Goal: Transaction & Acquisition: Purchase product/service

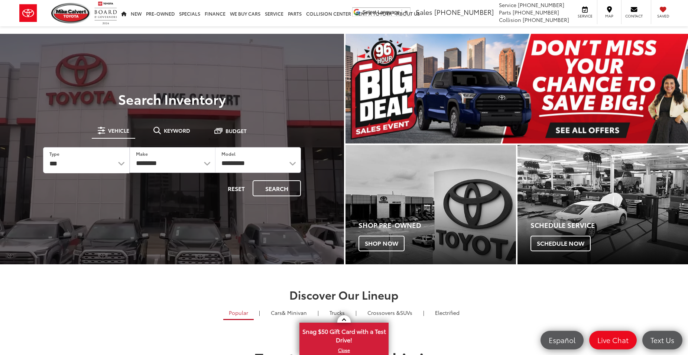
select select "******"
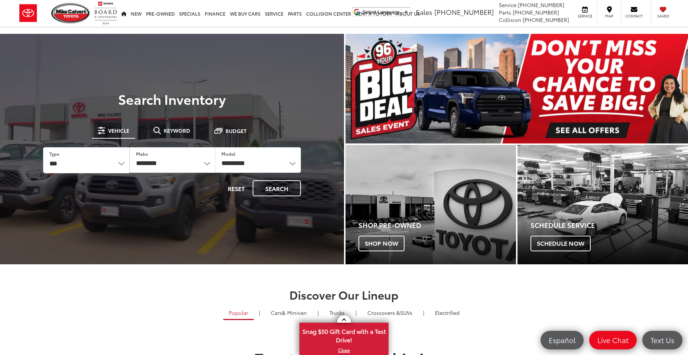
click option "***" at bounding box center [0, 0] width 0 height 0
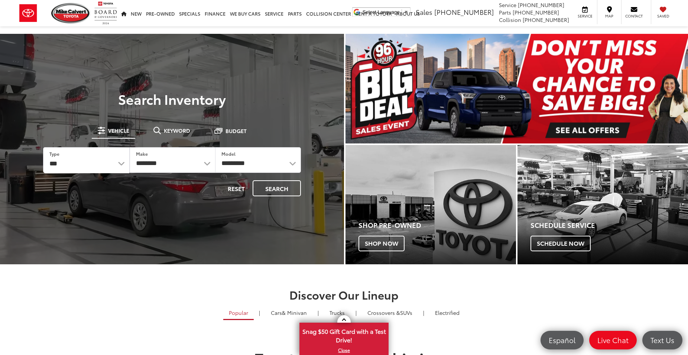
select select "******"
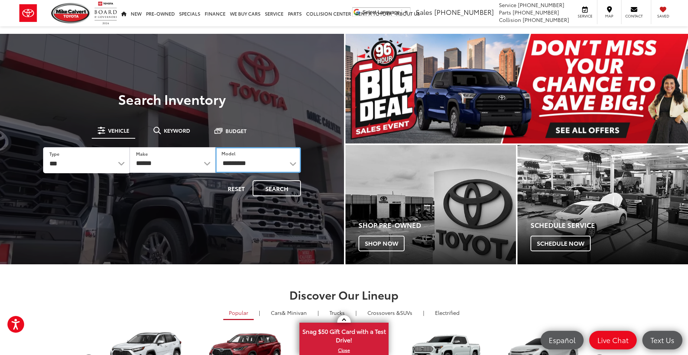
click at [216, 147] on select "**********" at bounding box center [258, 160] width 85 height 26
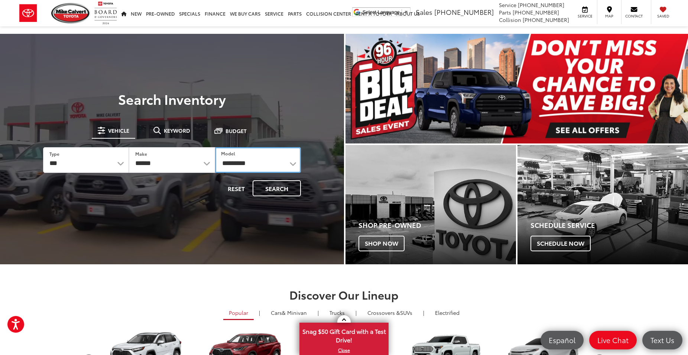
select select "******"
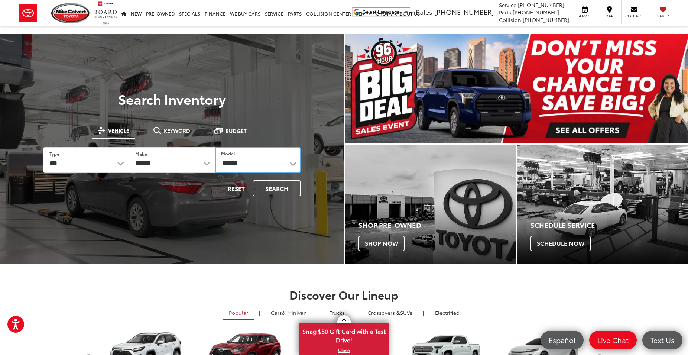
click option "******" at bounding box center [0, 0] width 0 height 0
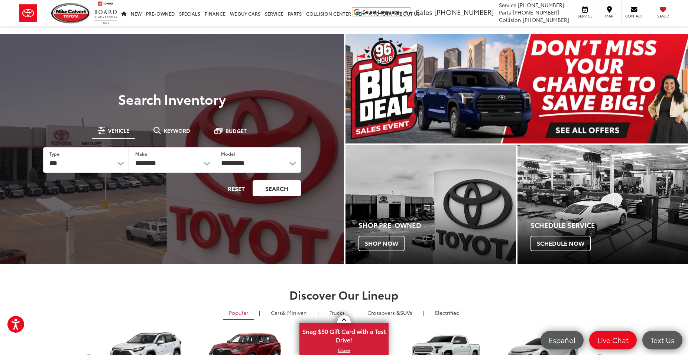
click at [276, 193] on button "Search" at bounding box center [277, 188] width 48 height 16
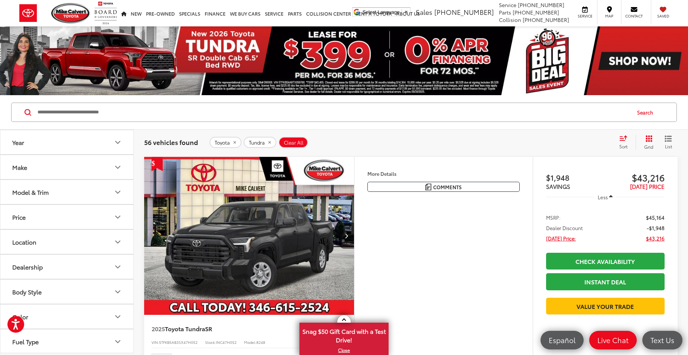
click at [112, 186] on button "Model & Trim" at bounding box center [67, 192] width 134 height 24
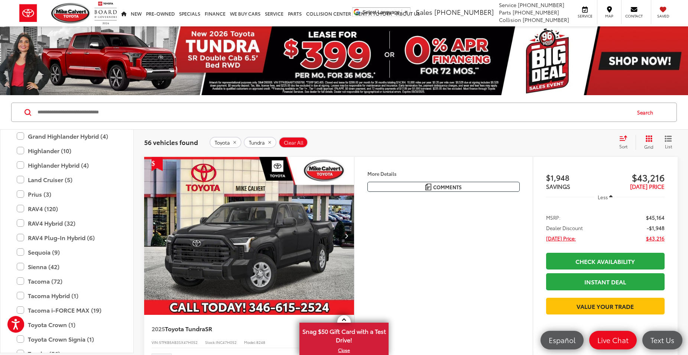
scroll to position [293, 0]
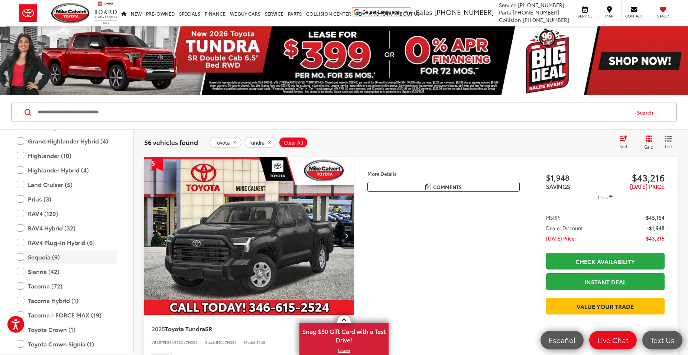
click at [25, 259] on label "Sequoia (9)" at bounding box center [67, 256] width 100 height 13
drag, startPoint x: 130, startPoint y: 222, endPoint x: 133, endPoint y: 255, distance: 32.8
click at [133, 255] on div "Toyota Grand Highlander (14) All Trims Or select individual trims Limited (9) P…" at bounding box center [66, 185] width 133 height 548
click at [271, 143] on icon "remove Tundra" at bounding box center [269, 142] width 3 height 3
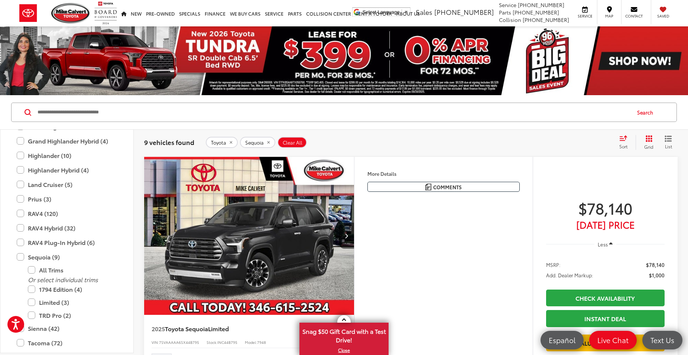
click at [621, 142] on div "Sort" at bounding box center [626, 142] width 20 height 15
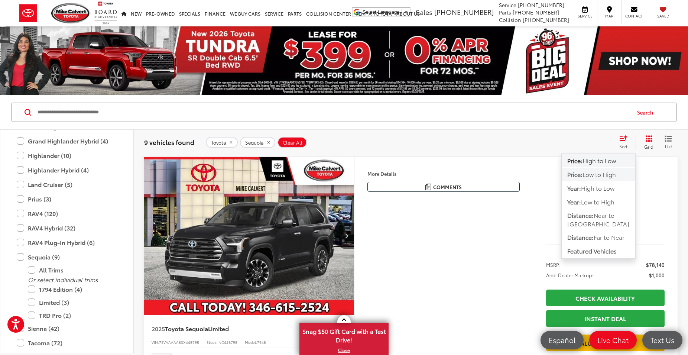
click at [594, 176] on span "Low to High" at bounding box center [599, 174] width 33 height 9
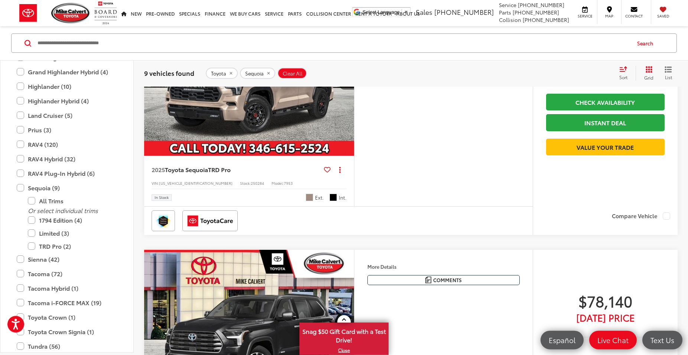
scroll to position [56, 0]
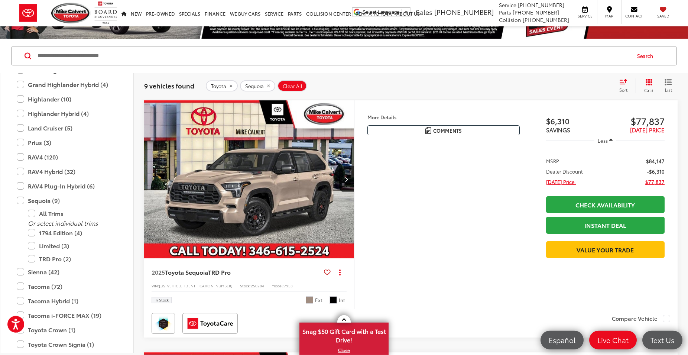
click at [265, 189] on img "2025 Toyota Sequoia TRD Pro 0" at bounding box center [249, 179] width 211 height 158
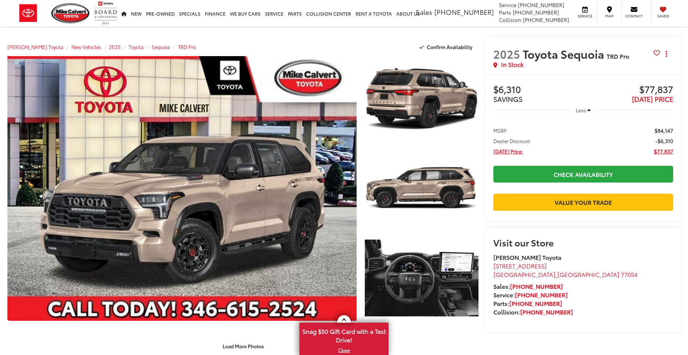
click at [252, 183] on link "Expand Photo 0" at bounding box center [181, 188] width 349 height 265
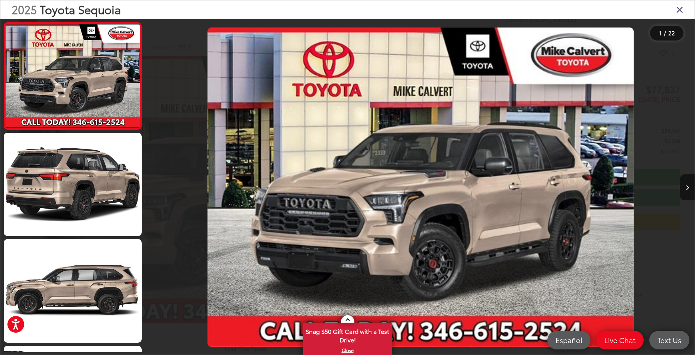
click at [410, 210] on img "2025 Toyota Sequoia TRD Pro 0" at bounding box center [420, 188] width 426 height 320
click at [687, 186] on icon "Next image" at bounding box center [686, 187] width 3 height 5
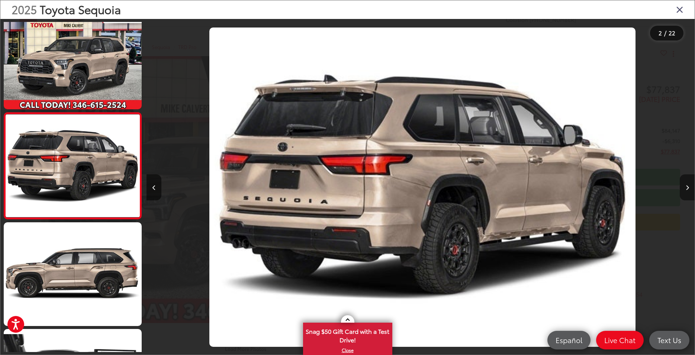
scroll to position [17, 0]
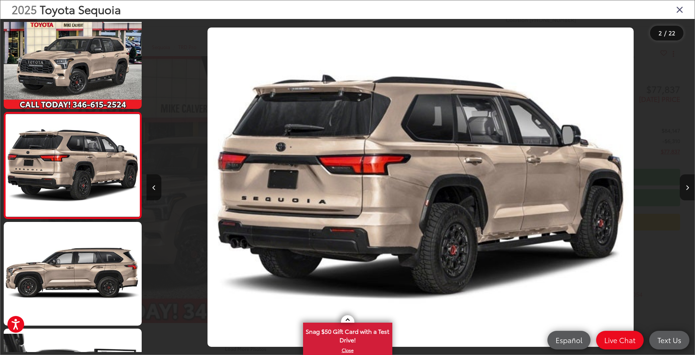
click at [687, 186] on icon "Next image" at bounding box center [686, 187] width 3 height 5
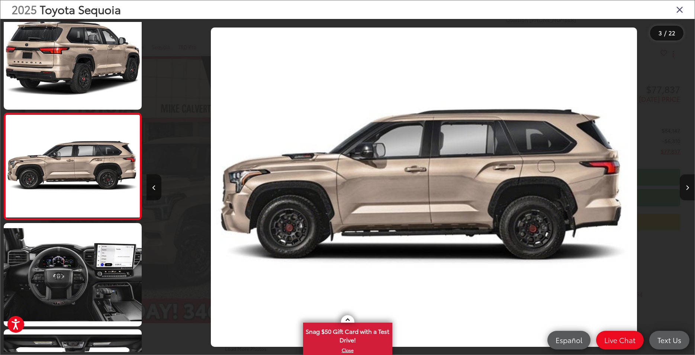
scroll to position [123, 0]
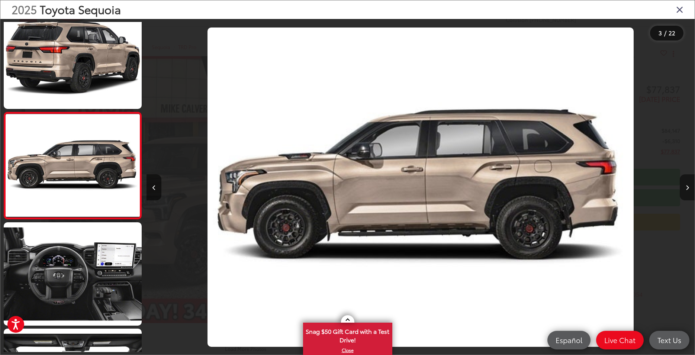
click at [687, 186] on icon "Next image" at bounding box center [686, 187] width 3 height 5
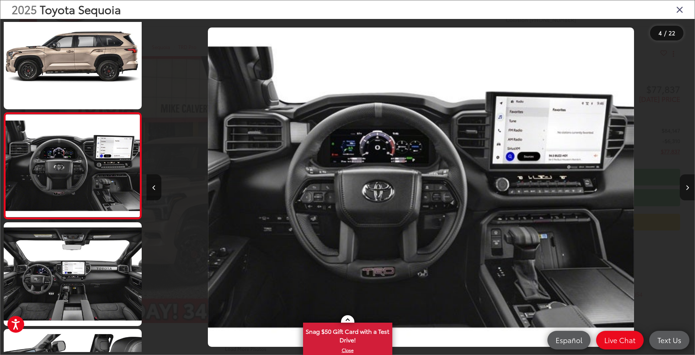
scroll to position [230, 0]
click at [687, 186] on icon "Next image" at bounding box center [686, 187] width 3 height 5
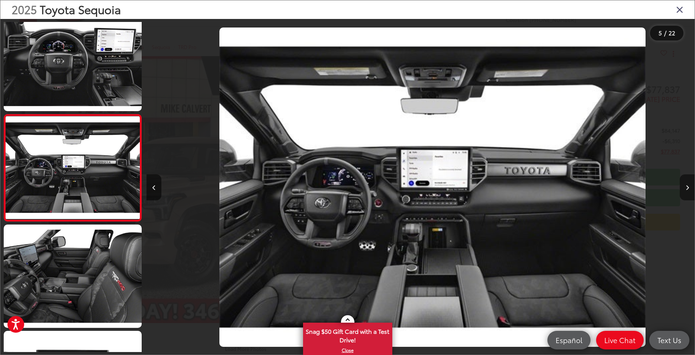
scroll to position [0, 2187]
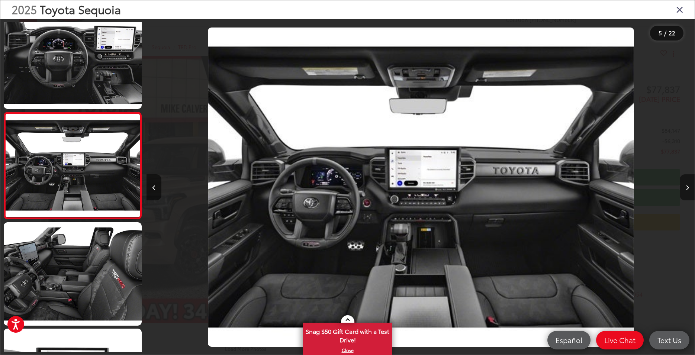
click at [687, 186] on icon "Next image" at bounding box center [686, 187] width 3 height 5
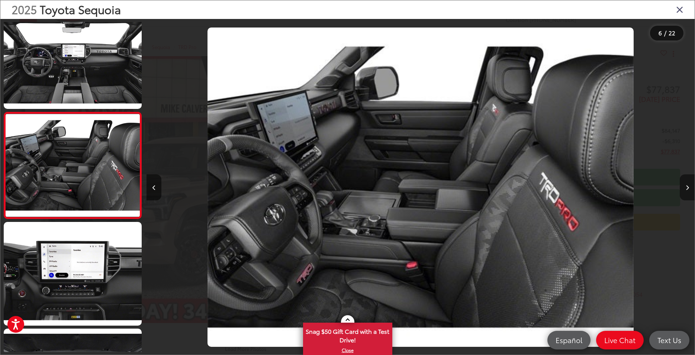
click at [687, 186] on icon "Next image" at bounding box center [686, 187] width 3 height 5
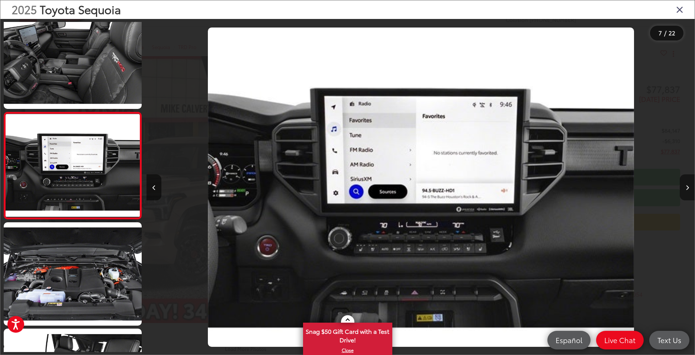
click at [687, 186] on icon "Next image" at bounding box center [686, 187] width 3 height 5
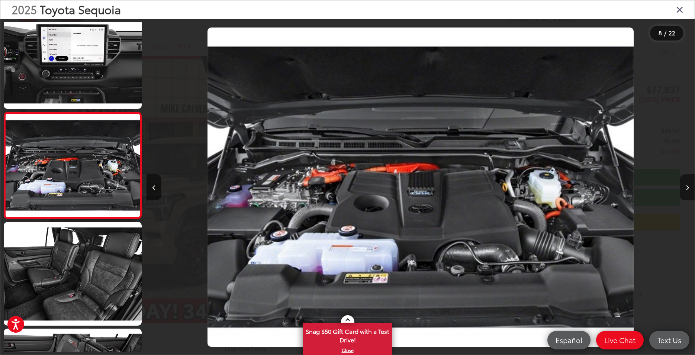
click at [687, 186] on icon "Next image" at bounding box center [686, 187] width 3 height 5
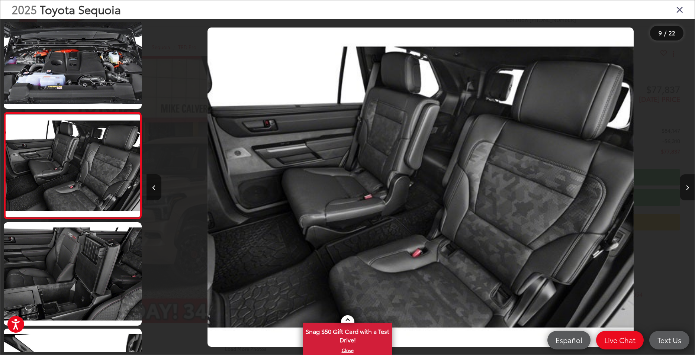
click at [687, 186] on icon "Next image" at bounding box center [686, 187] width 3 height 5
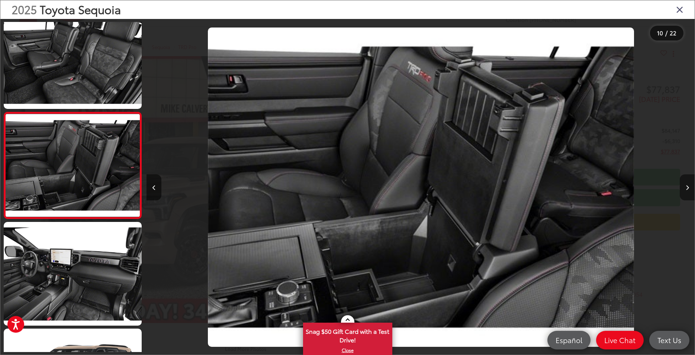
click at [687, 186] on icon "Next image" at bounding box center [686, 187] width 3 height 5
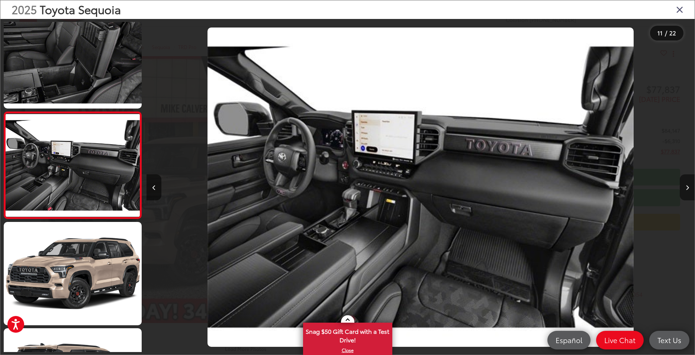
click at [687, 186] on icon "Next image" at bounding box center [686, 187] width 3 height 5
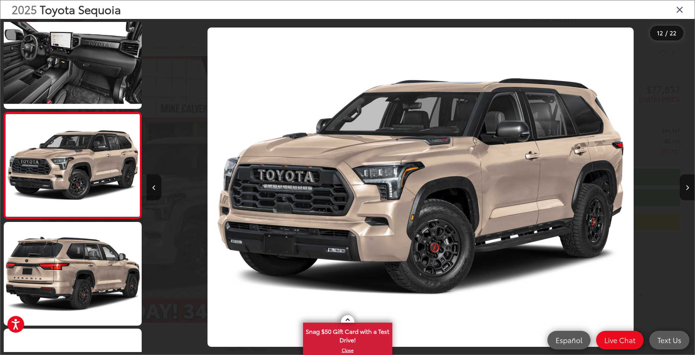
click at [675, 13] on div "2025 Toyota Sequoia" at bounding box center [347, 9] width 694 height 19
click at [677, 8] on icon "Close gallery" at bounding box center [679, 9] width 7 height 10
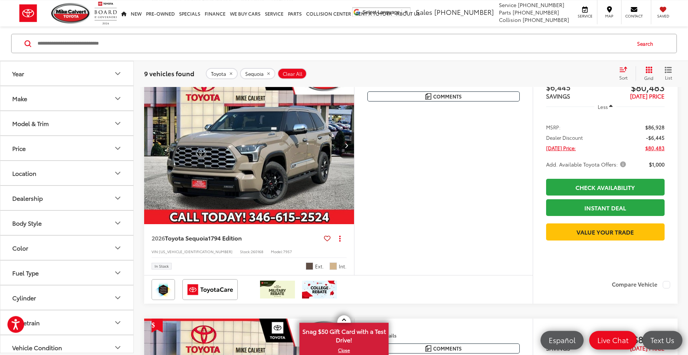
scroll to position [846, 0]
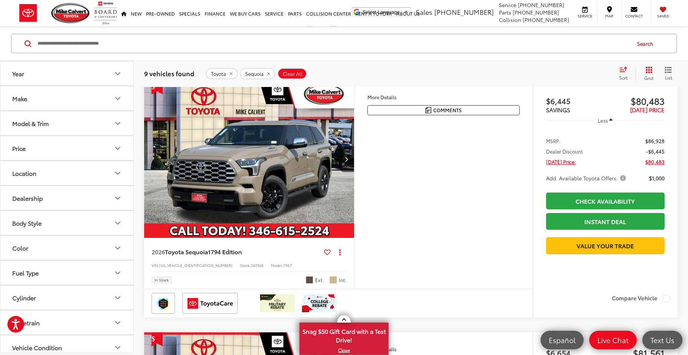
click at [310, 193] on img "2026 Toyota Sequoia 1794 Edition 0" at bounding box center [249, 159] width 211 height 158
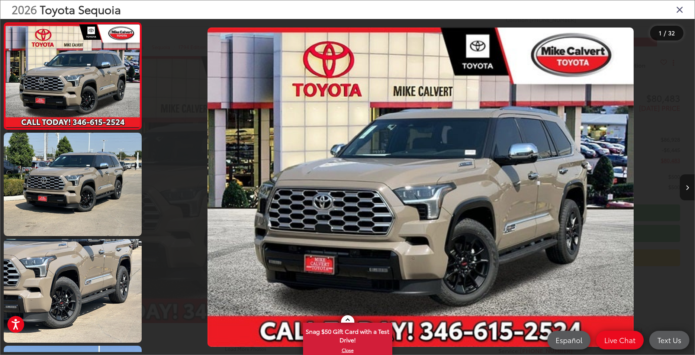
click at [686, 190] on button "Next image" at bounding box center [686, 187] width 15 height 26
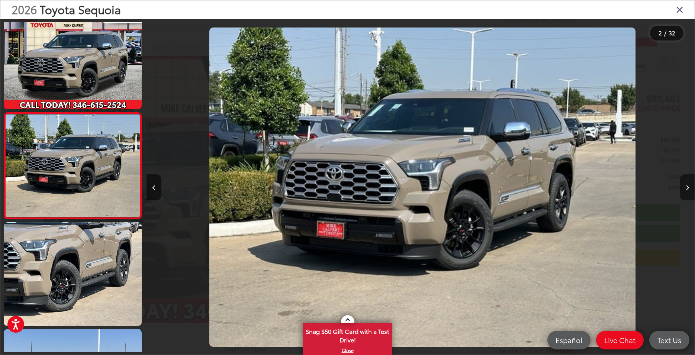
scroll to position [17, 0]
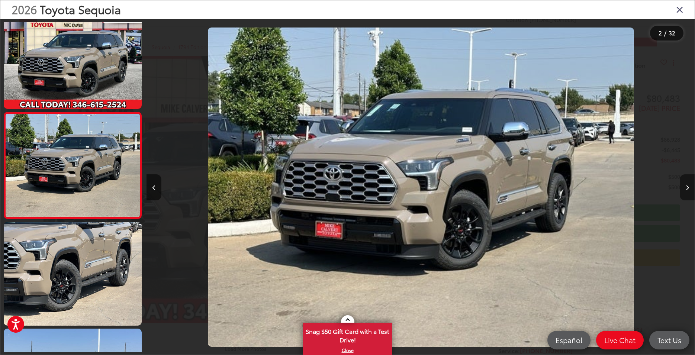
click at [686, 190] on button "Next image" at bounding box center [686, 187] width 15 height 26
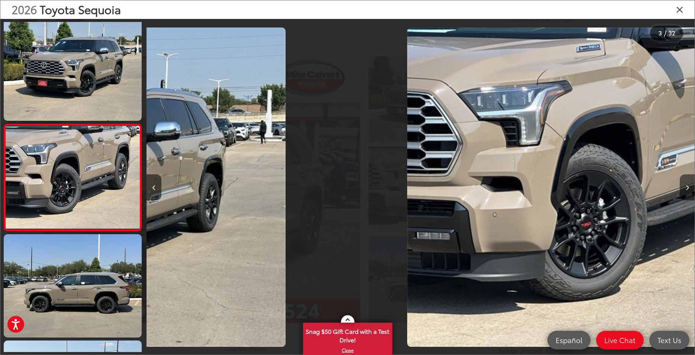
scroll to position [0, 0]
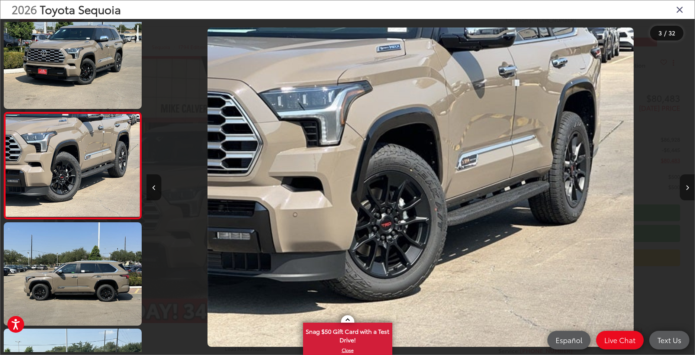
click at [686, 190] on button "Next image" at bounding box center [686, 187] width 15 height 26
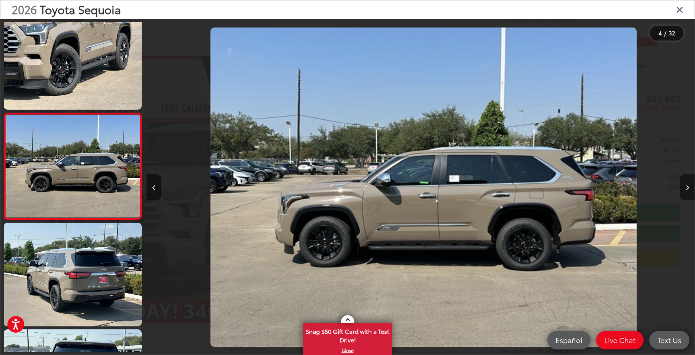
scroll to position [230, 0]
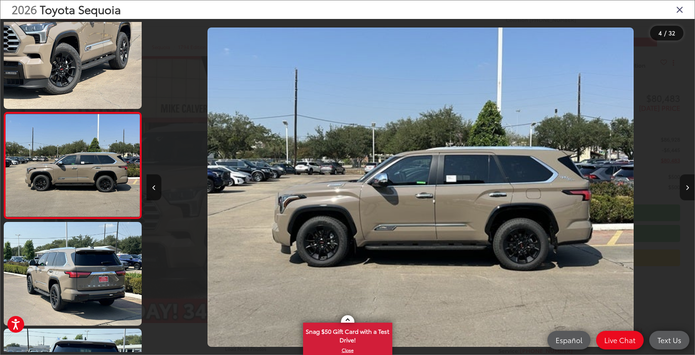
click at [686, 190] on button "Next image" at bounding box center [686, 187] width 15 height 26
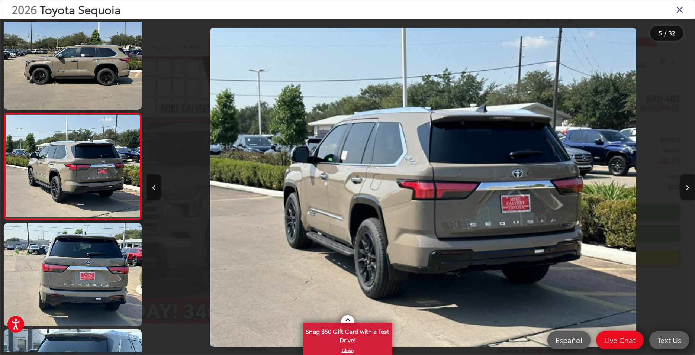
scroll to position [336, 0]
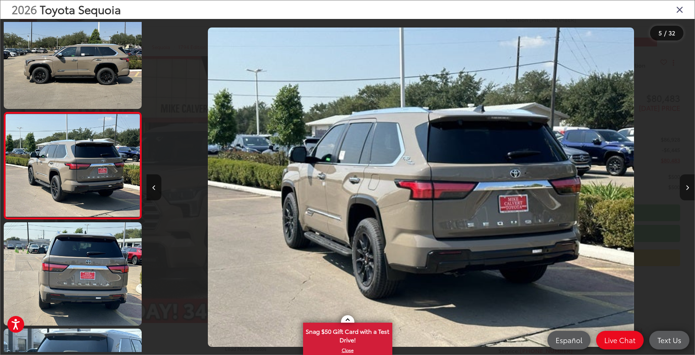
click at [686, 190] on button "Next image" at bounding box center [686, 187] width 15 height 26
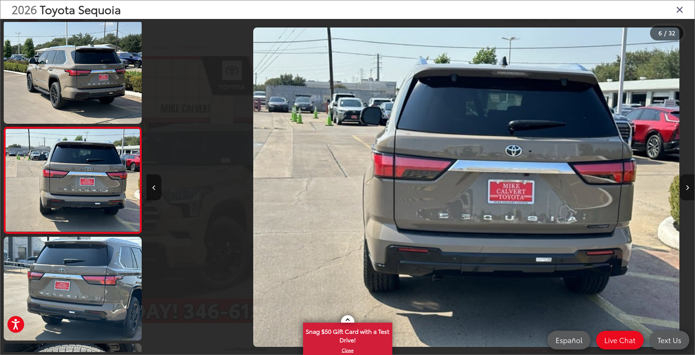
scroll to position [0, 2735]
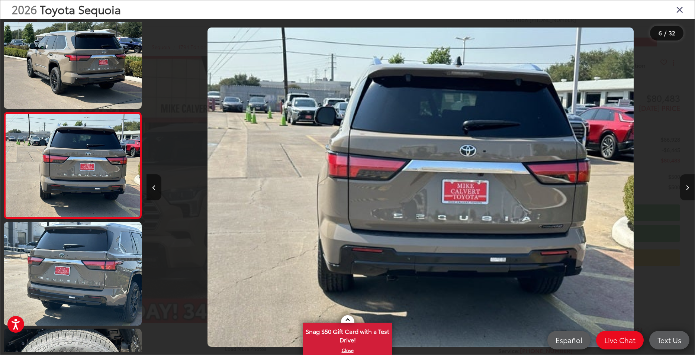
click at [686, 190] on button "Next image" at bounding box center [686, 187] width 15 height 26
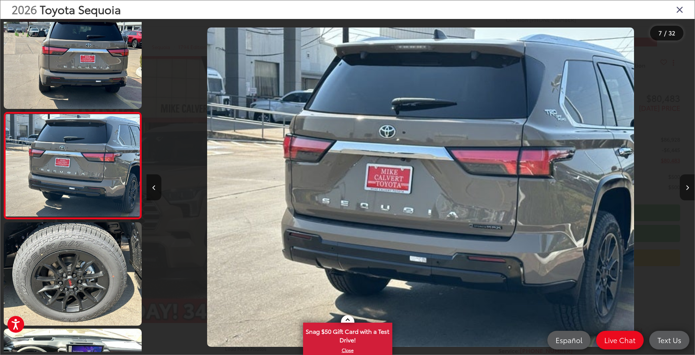
click at [686, 190] on button "Next image" at bounding box center [686, 187] width 15 height 26
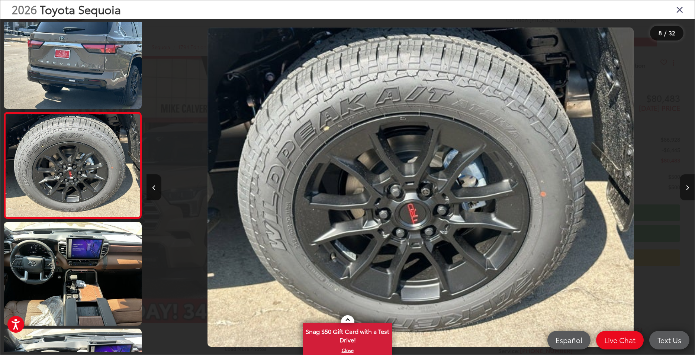
click at [686, 190] on button "Next image" at bounding box center [686, 187] width 15 height 26
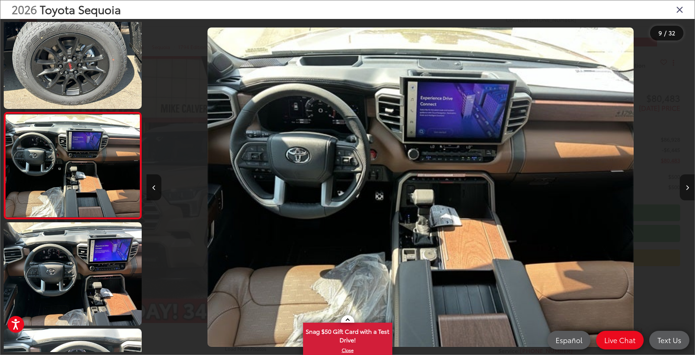
click at [686, 190] on button "Next image" at bounding box center [686, 187] width 15 height 26
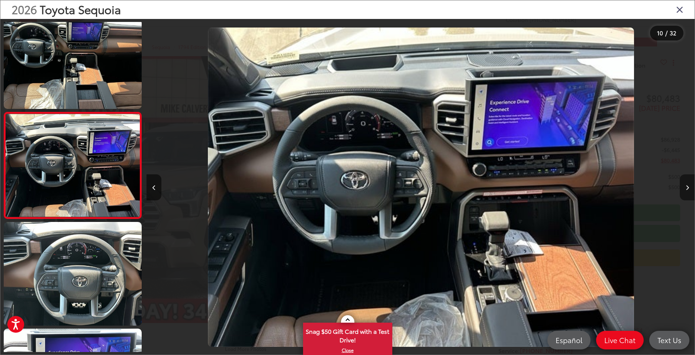
click at [686, 190] on button "Next image" at bounding box center [686, 187] width 15 height 26
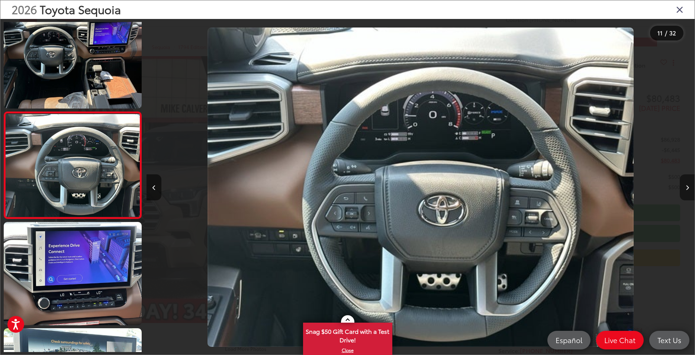
click at [686, 190] on button "Next image" at bounding box center [686, 187] width 15 height 26
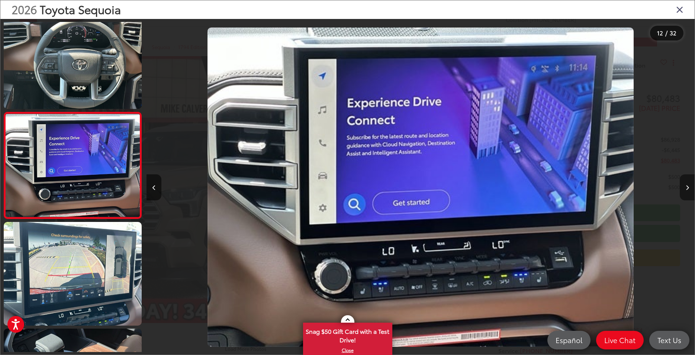
click at [686, 190] on button "Next image" at bounding box center [686, 187] width 15 height 26
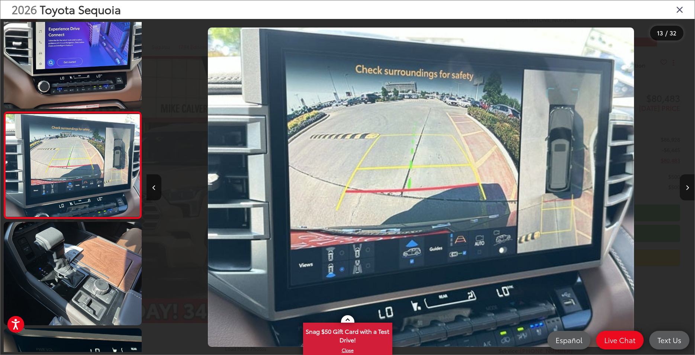
click at [686, 190] on button "Next image" at bounding box center [686, 187] width 15 height 26
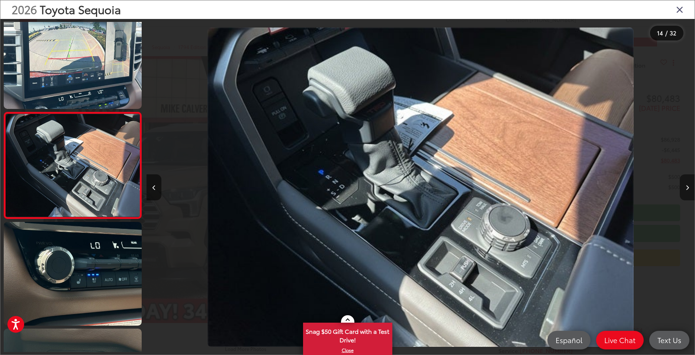
click at [686, 190] on button "Next image" at bounding box center [686, 187] width 15 height 26
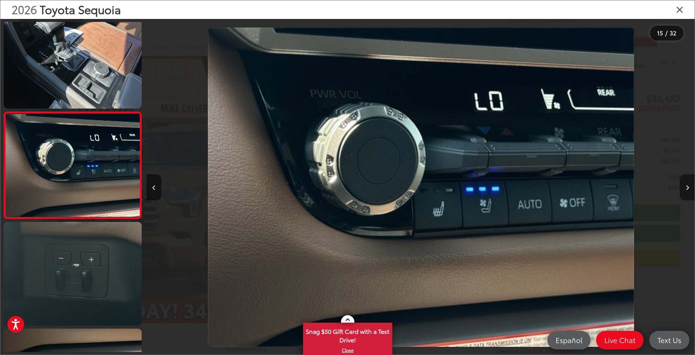
click at [686, 190] on button "Next image" at bounding box center [686, 187] width 15 height 26
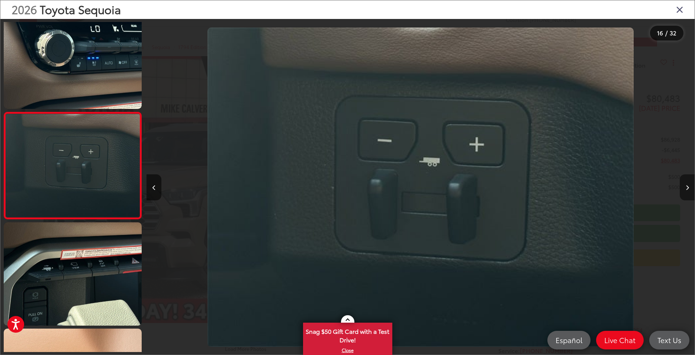
click at [686, 190] on button "Next image" at bounding box center [686, 187] width 15 height 26
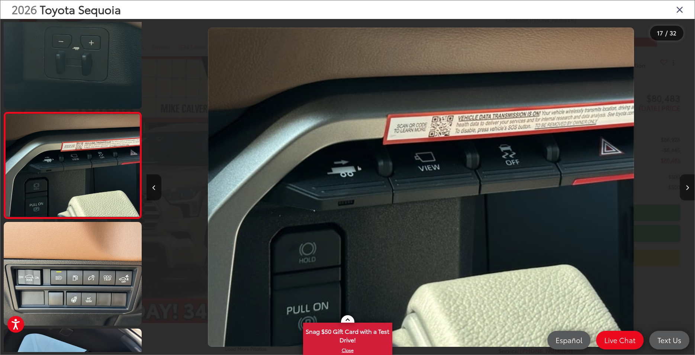
click at [686, 190] on button "Next image" at bounding box center [686, 187] width 15 height 26
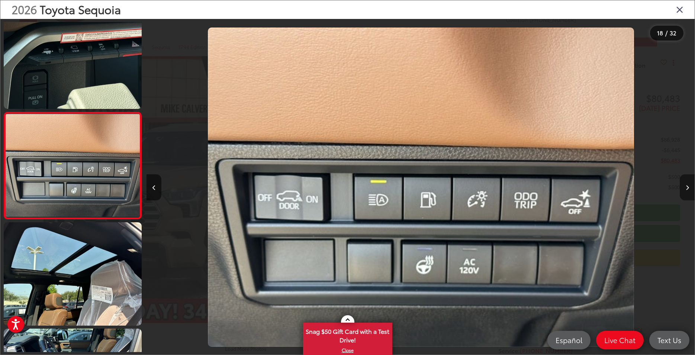
click at [686, 190] on button "Next image" at bounding box center [686, 187] width 15 height 26
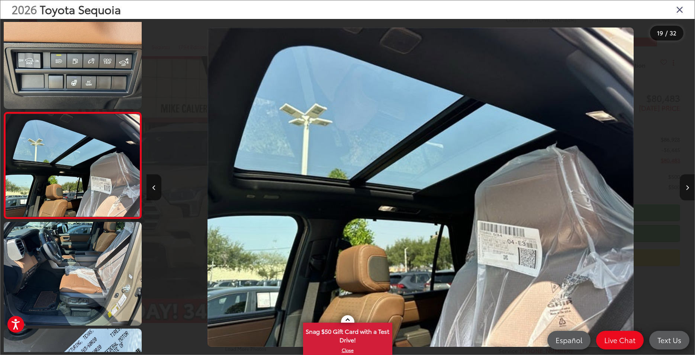
click at [686, 190] on button "Next image" at bounding box center [686, 187] width 15 height 26
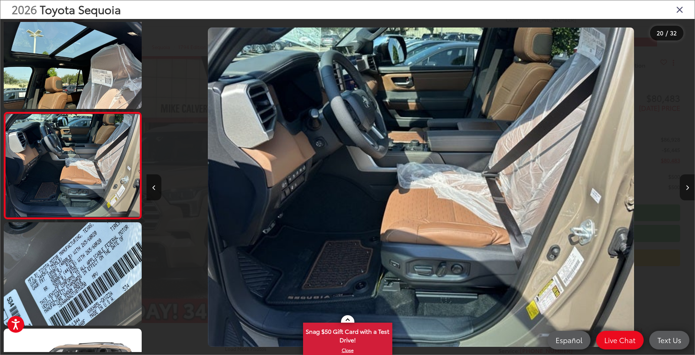
click at [686, 190] on button "Next image" at bounding box center [686, 187] width 15 height 26
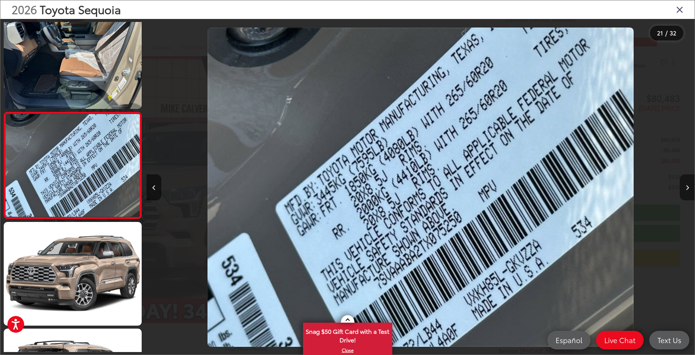
click at [686, 190] on button "Next image" at bounding box center [686, 187] width 15 height 26
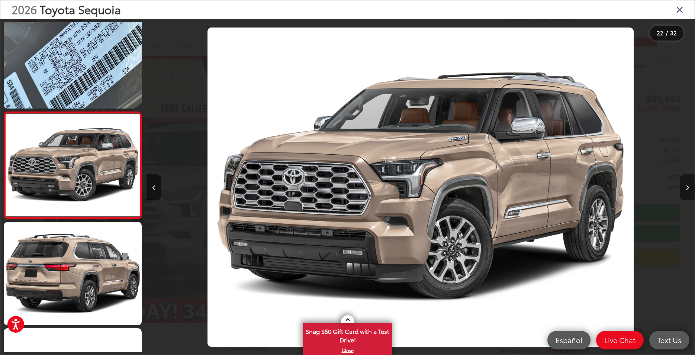
click at [686, 190] on button "Next image" at bounding box center [686, 187] width 15 height 26
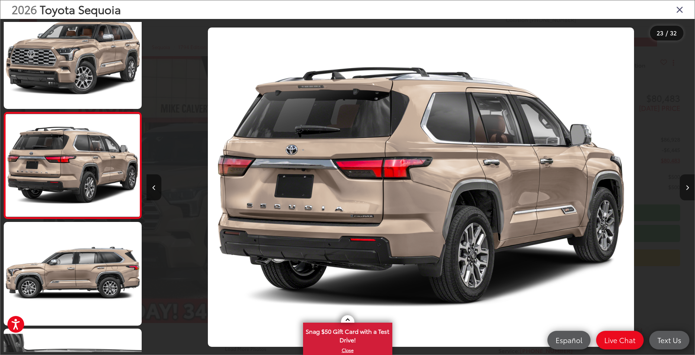
click at [686, 190] on button "Next image" at bounding box center [686, 187] width 15 height 26
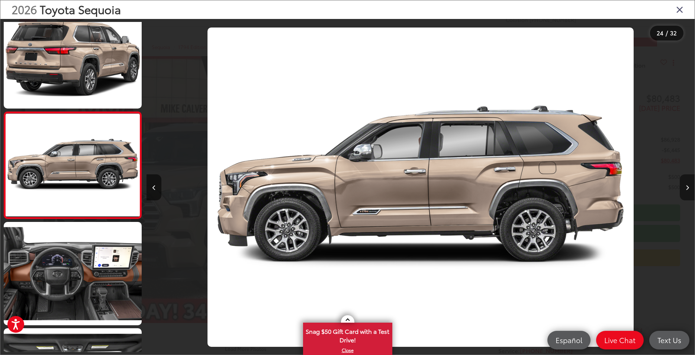
click at [686, 190] on button "Next image" at bounding box center [686, 187] width 15 height 26
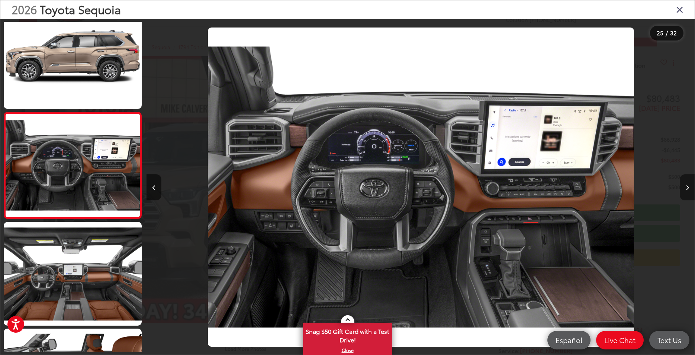
click at [686, 190] on button "Next image" at bounding box center [686, 187] width 15 height 26
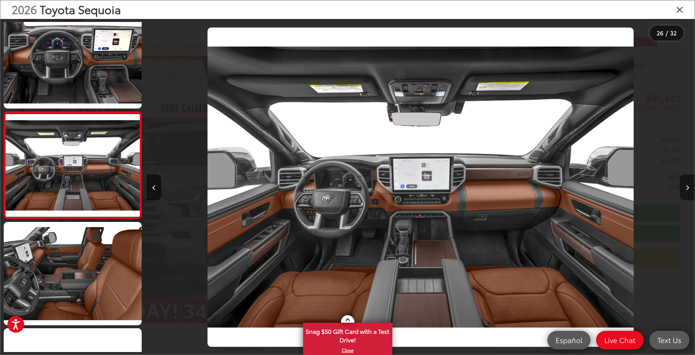
click at [686, 190] on button "Next image" at bounding box center [686, 187] width 15 height 26
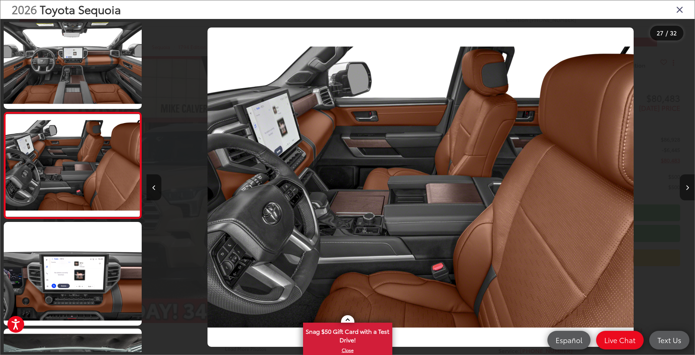
click at [686, 190] on button "Next image" at bounding box center [686, 187] width 15 height 26
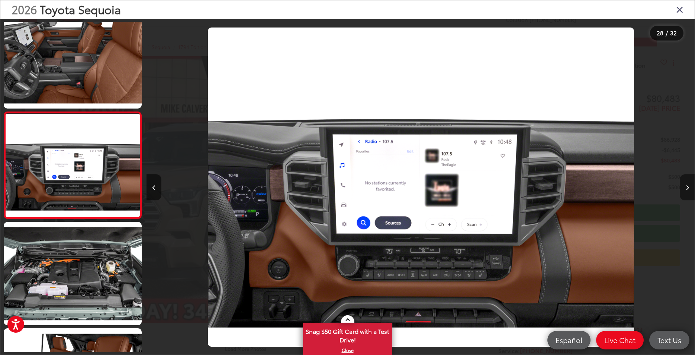
click at [686, 190] on button "Next image" at bounding box center [686, 187] width 15 height 26
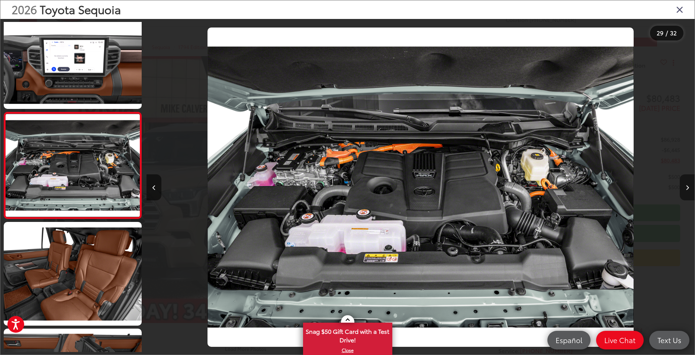
click at [686, 190] on button "Next image" at bounding box center [686, 187] width 15 height 26
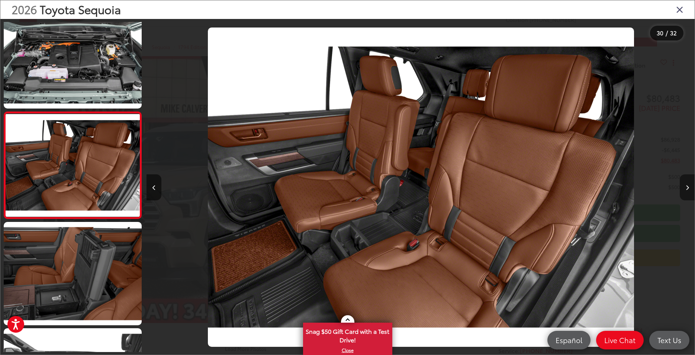
click at [686, 190] on button "Next image" at bounding box center [686, 187] width 15 height 26
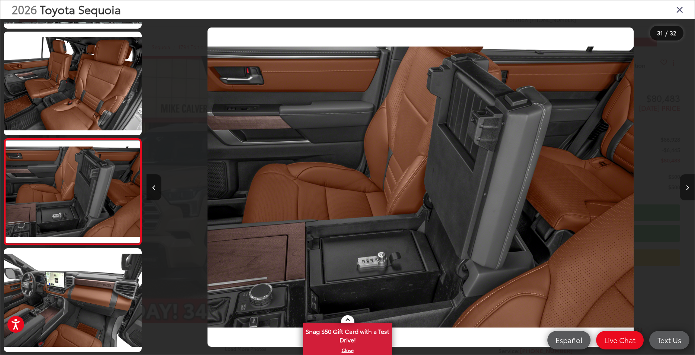
click at [686, 190] on button "Next image" at bounding box center [686, 187] width 15 height 26
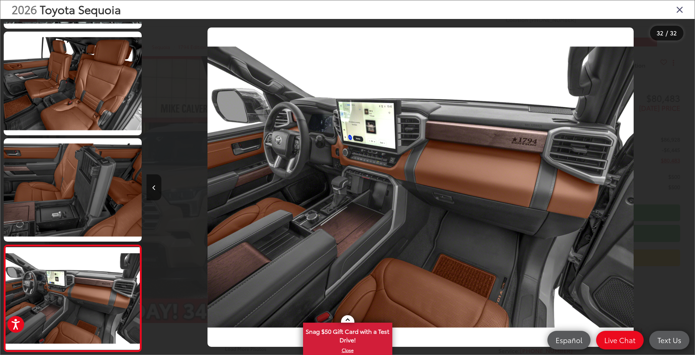
click at [686, 190] on div at bounding box center [625, 187] width 137 height 336
click at [673, 7] on div "2026 Toyota Sequoia" at bounding box center [347, 9] width 694 height 19
click at [677, 13] on icon "Close gallery" at bounding box center [679, 9] width 7 height 10
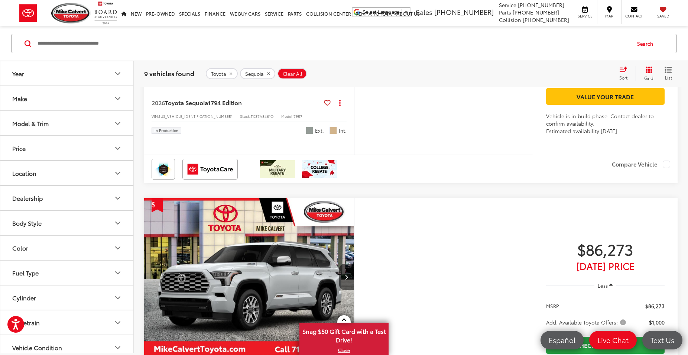
scroll to position [1694, 0]
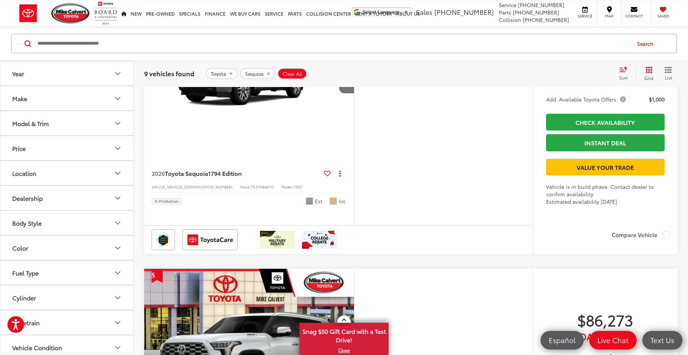
click at [222, 160] on img "2026 Toyota Sequoia 1794 Edition 0" at bounding box center [249, 80] width 211 height 158
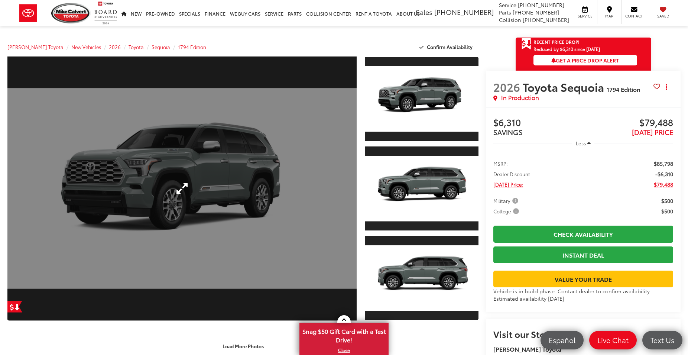
click at [202, 171] on link "Expand Photo 0" at bounding box center [181, 188] width 349 height 265
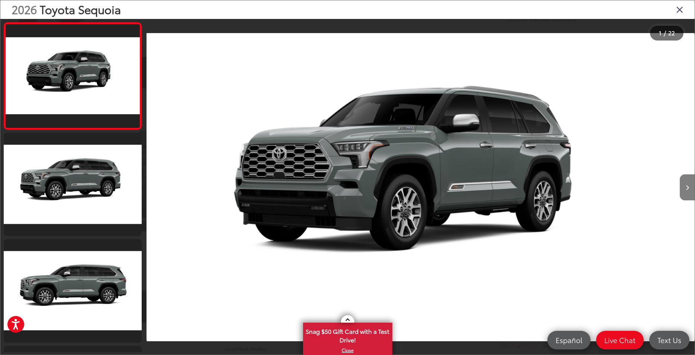
click at [682, 186] on button "Next image" at bounding box center [686, 187] width 15 height 26
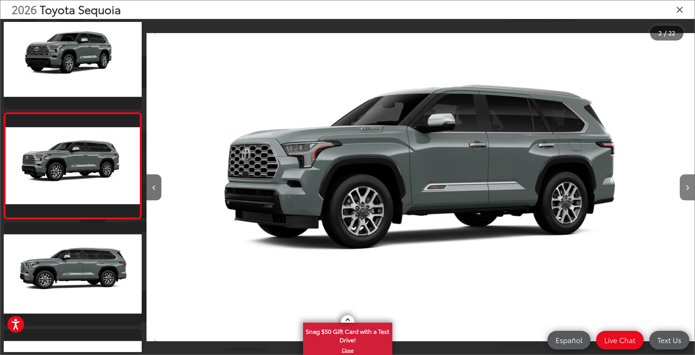
scroll to position [17, 0]
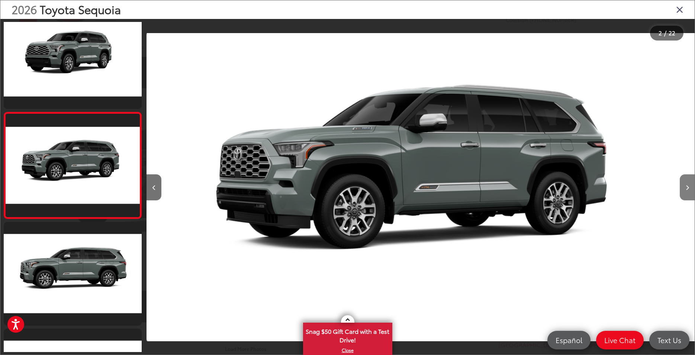
click at [682, 186] on button "Next image" at bounding box center [686, 187] width 15 height 26
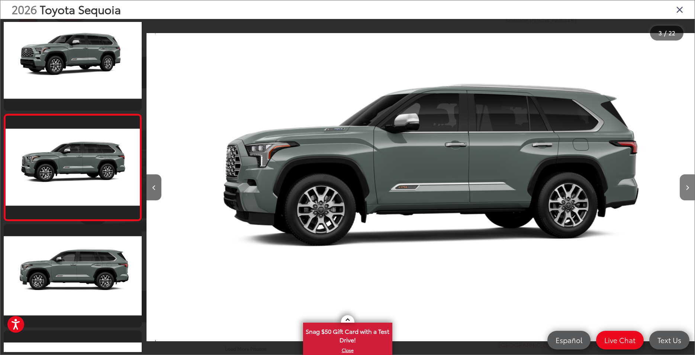
scroll to position [123, 0]
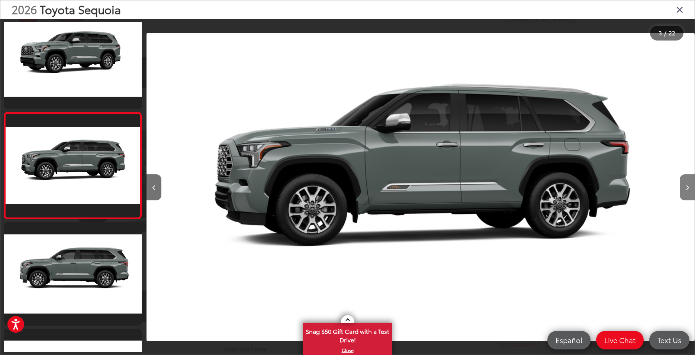
click at [682, 186] on button "Next image" at bounding box center [686, 187] width 15 height 26
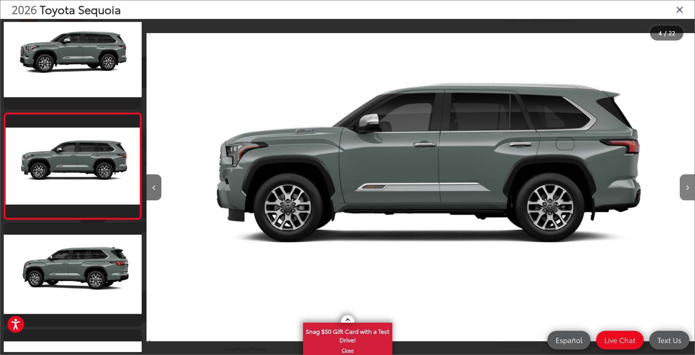
scroll to position [230, 0]
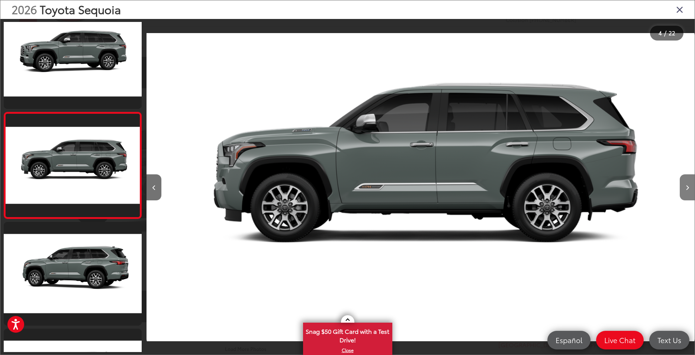
click at [682, 186] on button "Next image" at bounding box center [686, 187] width 15 height 26
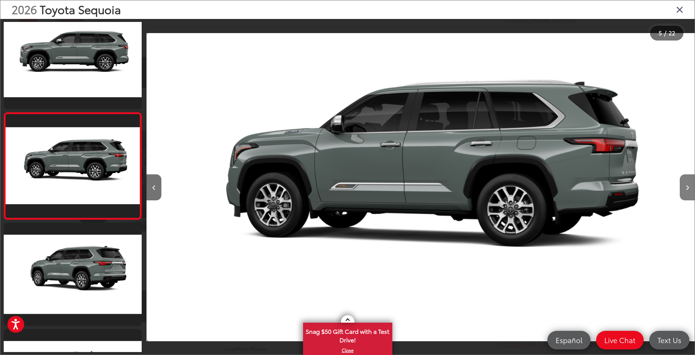
scroll to position [336, 0]
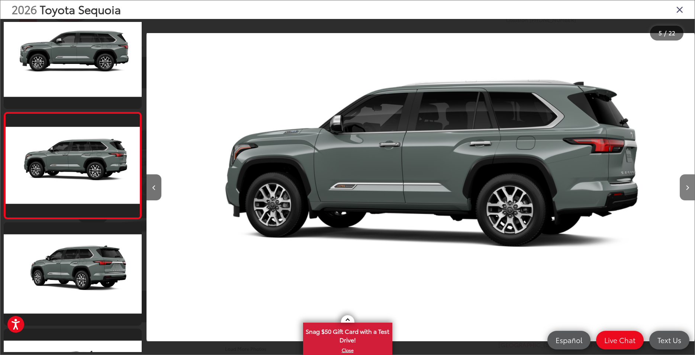
click at [682, 186] on button "Next image" at bounding box center [686, 187] width 15 height 26
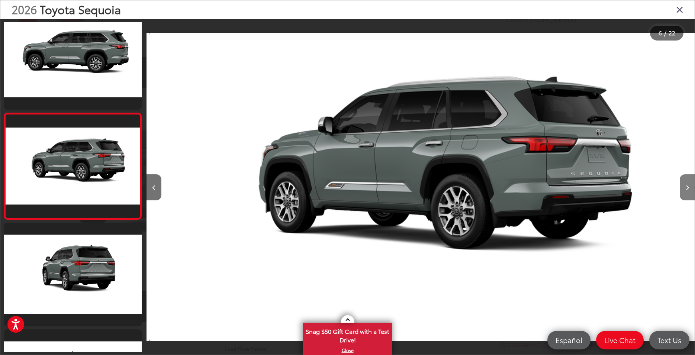
scroll to position [443, 0]
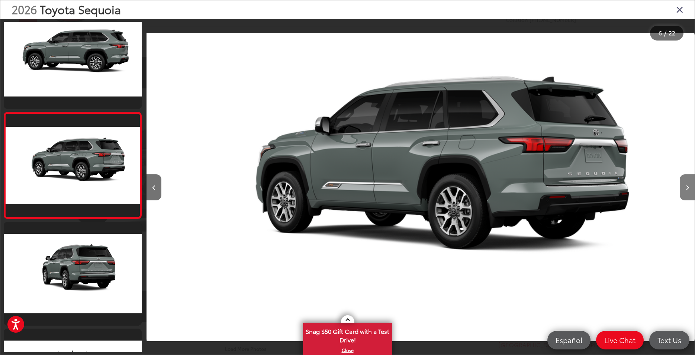
click at [682, 186] on button "Next image" at bounding box center [686, 187] width 15 height 26
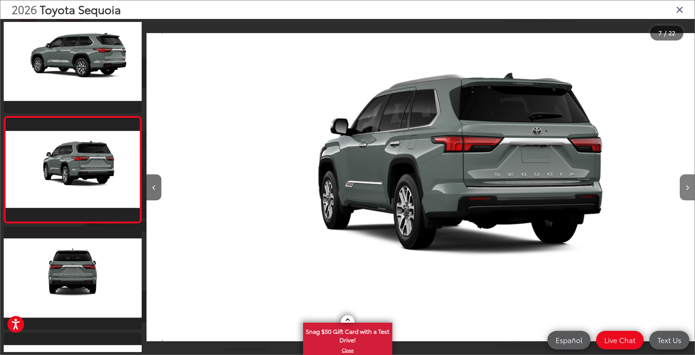
scroll to position [0, 0]
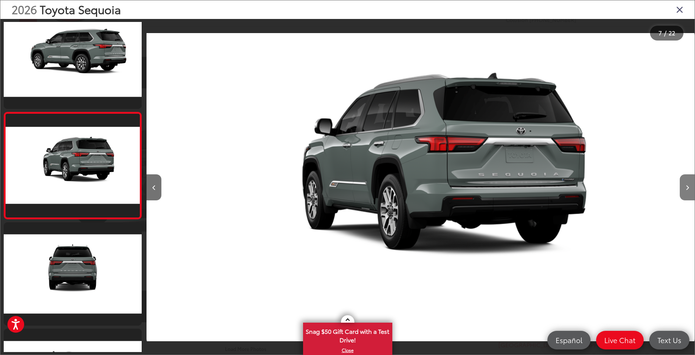
click at [682, 186] on button "Next image" at bounding box center [686, 187] width 15 height 26
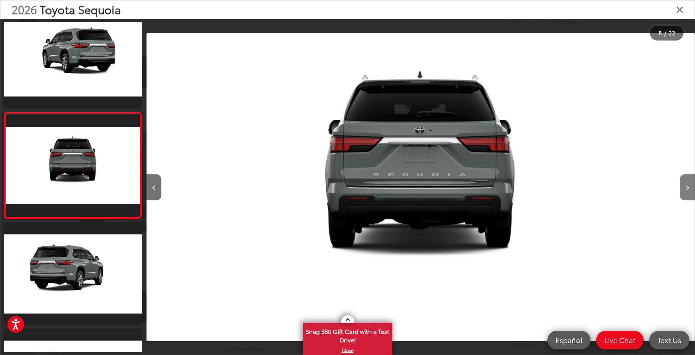
click at [682, 186] on button "Next image" at bounding box center [686, 187] width 15 height 26
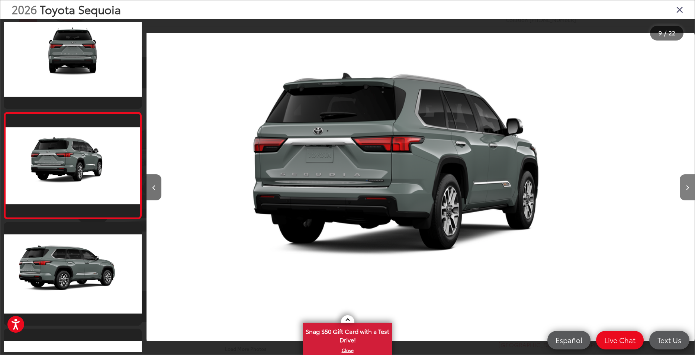
click at [682, 186] on button "Next image" at bounding box center [686, 187] width 15 height 26
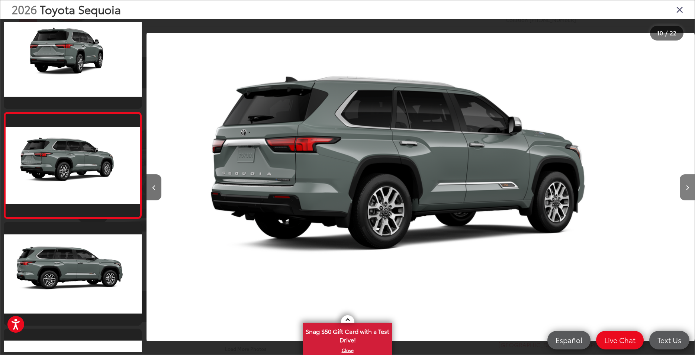
click at [682, 186] on button "Next image" at bounding box center [686, 187] width 15 height 26
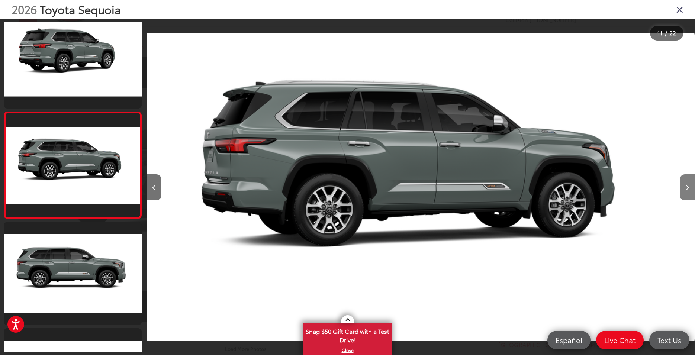
click at [682, 186] on button "Next image" at bounding box center [686, 187] width 15 height 26
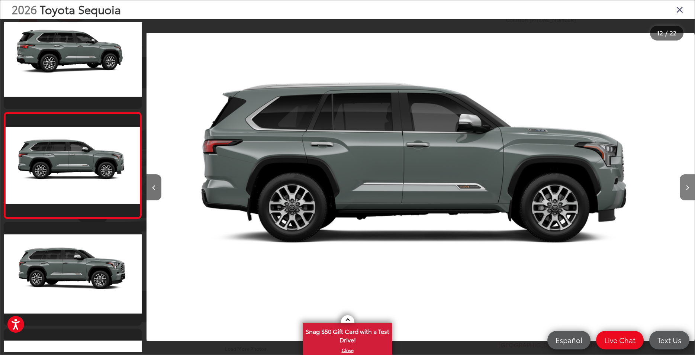
click at [682, 186] on button "Next image" at bounding box center [686, 187] width 15 height 26
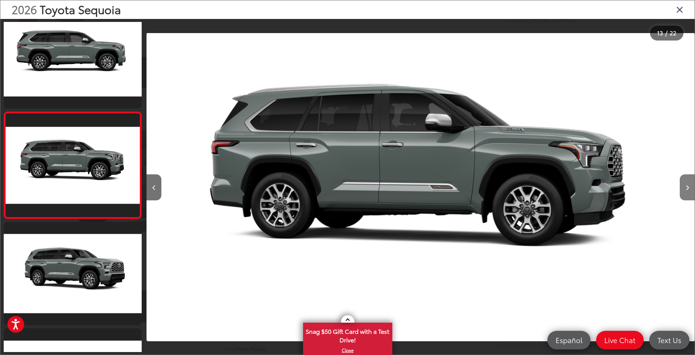
click at [682, 186] on button "Next image" at bounding box center [686, 187] width 15 height 26
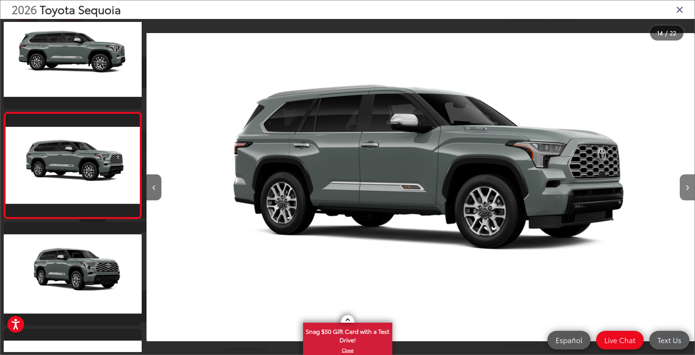
click at [682, 186] on button "Next image" at bounding box center [686, 187] width 15 height 26
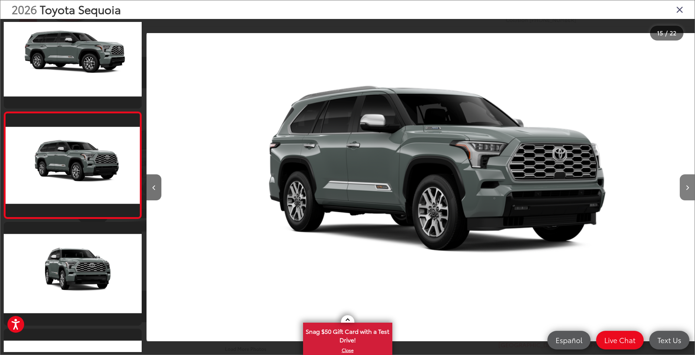
click at [682, 186] on button "Next image" at bounding box center [686, 187] width 15 height 26
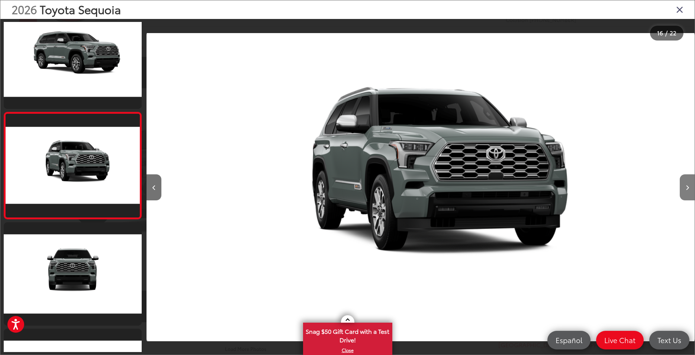
click at [682, 186] on button "Next image" at bounding box center [686, 187] width 15 height 26
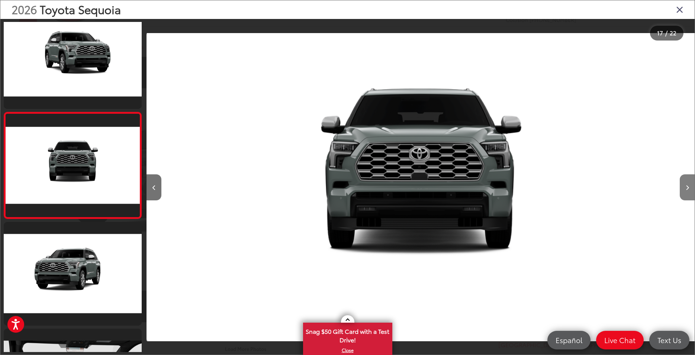
click at [682, 186] on button "Next image" at bounding box center [686, 187] width 15 height 26
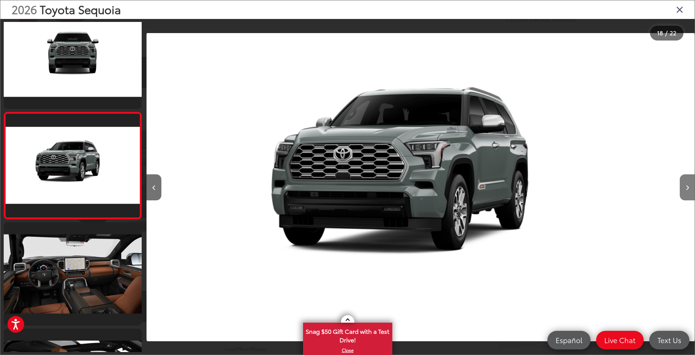
click at [682, 186] on button "Next image" at bounding box center [686, 187] width 15 height 26
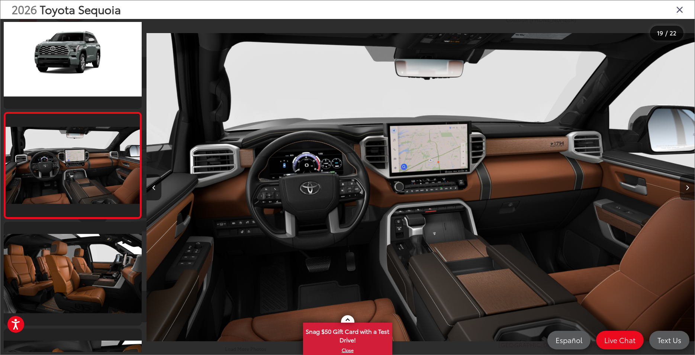
click at [682, 186] on button "Next image" at bounding box center [686, 187] width 15 height 26
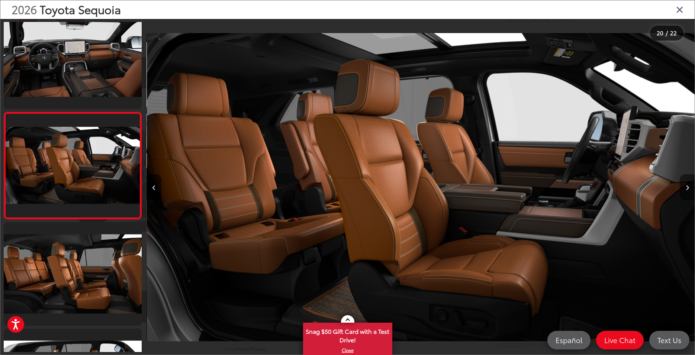
click at [682, 186] on button "Next image" at bounding box center [686, 187] width 15 height 26
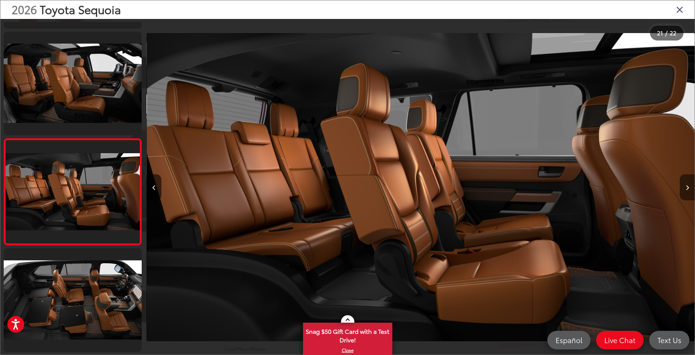
click at [682, 186] on button "Next image" at bounding box center [686, 187] width 15 height 26
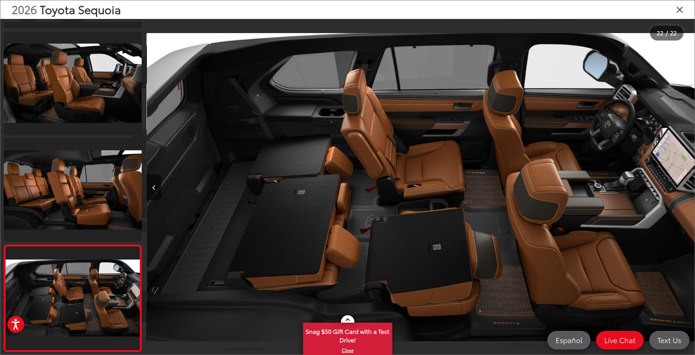
click at [682, 186] on div at bounding box center [625, 187] width 137 height 336
click at [680, 9] on icon "Close gallery" at bounding box center [679, 9] width 7 height 10
